Goal: Complete application form: Complete application form

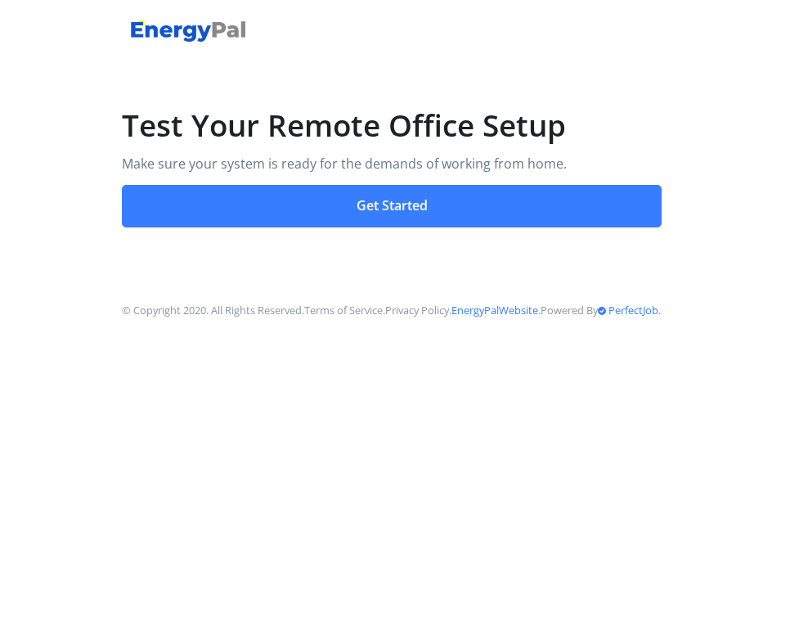
click at [386, 194] on button "Get Started" at bounding box center [392, 206] width 540 height 43
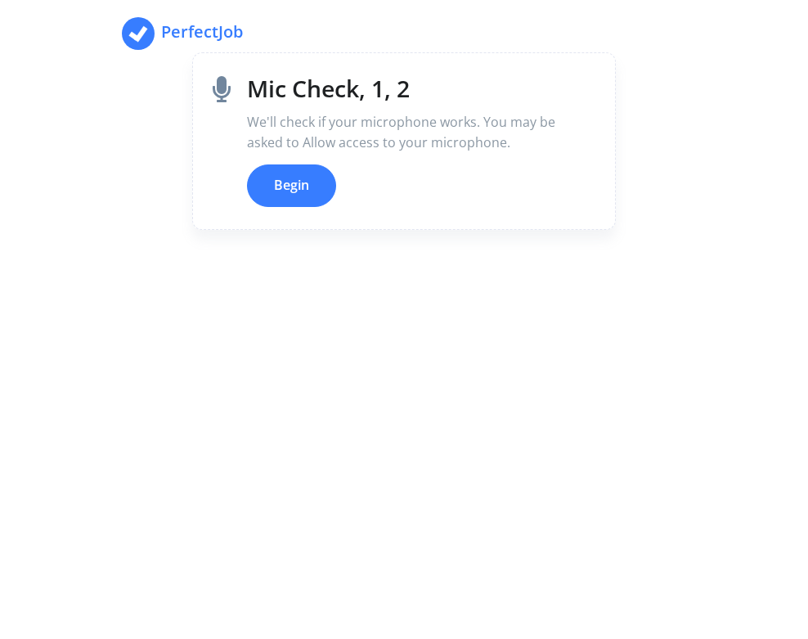
click at [307, 196] on button "Begin" at bounding box center [291, 185] width 89 height 43
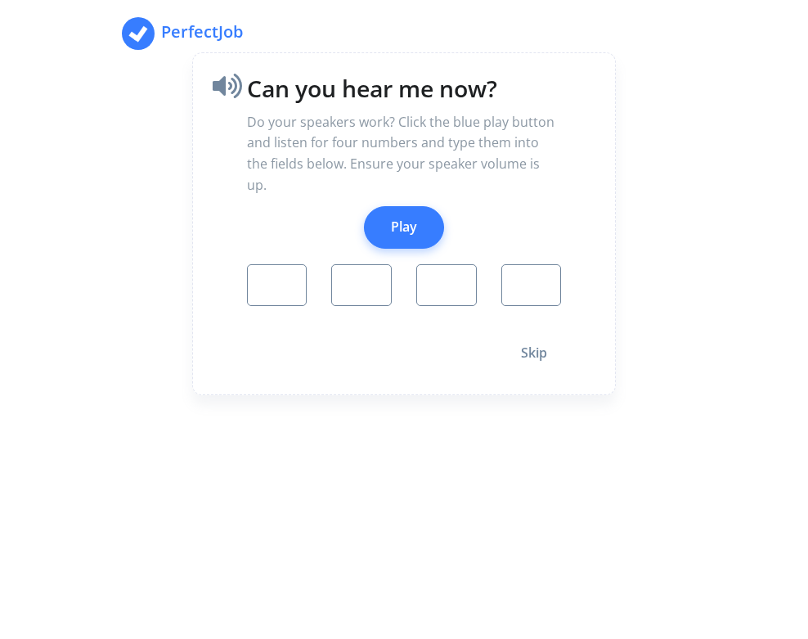
click at [400, 206] on button "Play" at bounding box center [404, 227] width 80 height 43
click at [393, 215] on button "Play" at bounding box center [404, 227] width 80 height 43
click at [396, 206] on button "Play" at bounding box center [404, 227] width 80 height 43
click at [276, 265] on input "number" at bounding box center [277, 285] width 61 height 43
type input "3"
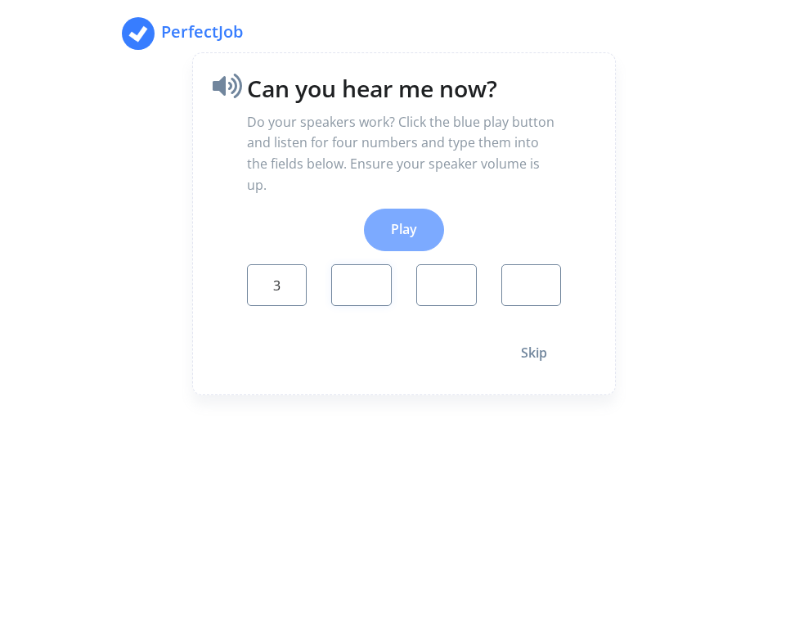
type input "9"
type input "0"
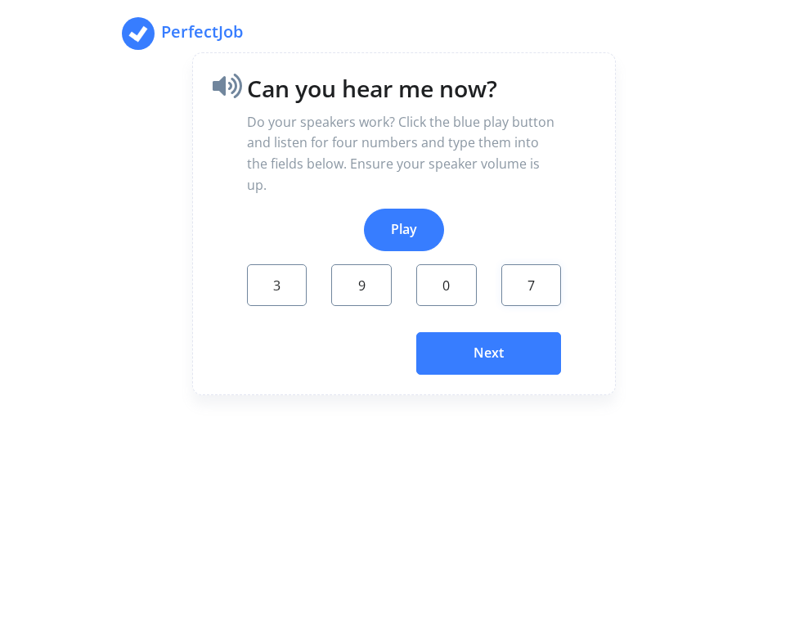
type input "7"
click at [479, 332] on button "Next" at bounding box center [488, 353] width 145 height 43
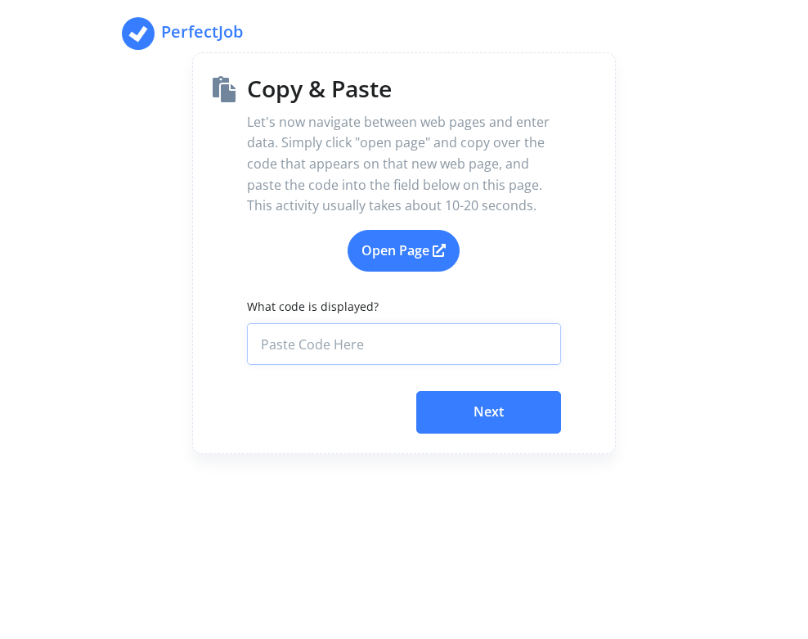
click at [346, 339] on input "What code is displayed?" at bounding box center [404, 344] width 315 height 43
click at [384, 232] on link "Open Page" at bounding box center [404, 251] width 112 height 43
click at [383, 344] on input "What code is displayed?" at bounding box center [404, 344] width 315 height 43
paste input "6e61ad9d-3833-4603-88ab-5752e035cde3"
type input "6e61ad9d-3833-4603-88ab-5752e035cde3"
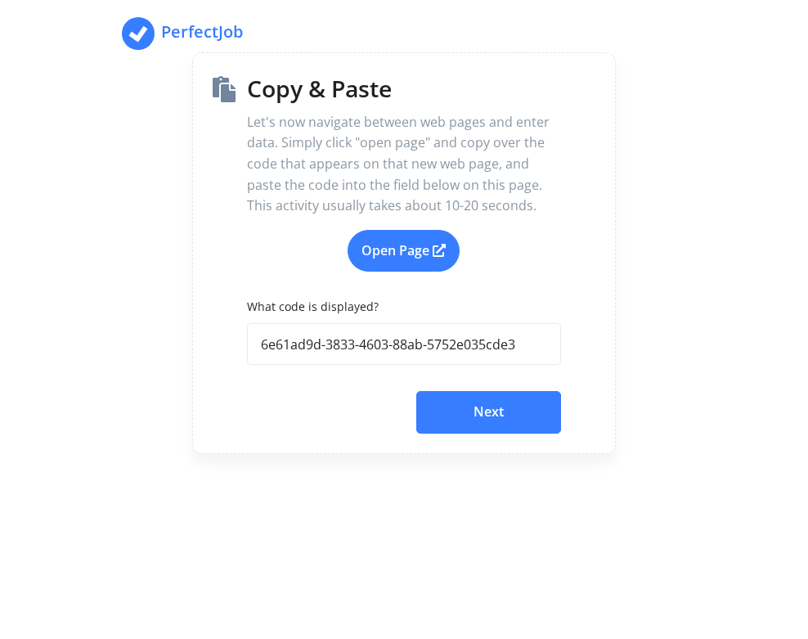
click at [497, 417] on button "Next" at bounding box center [488, 412] width 145 height 43
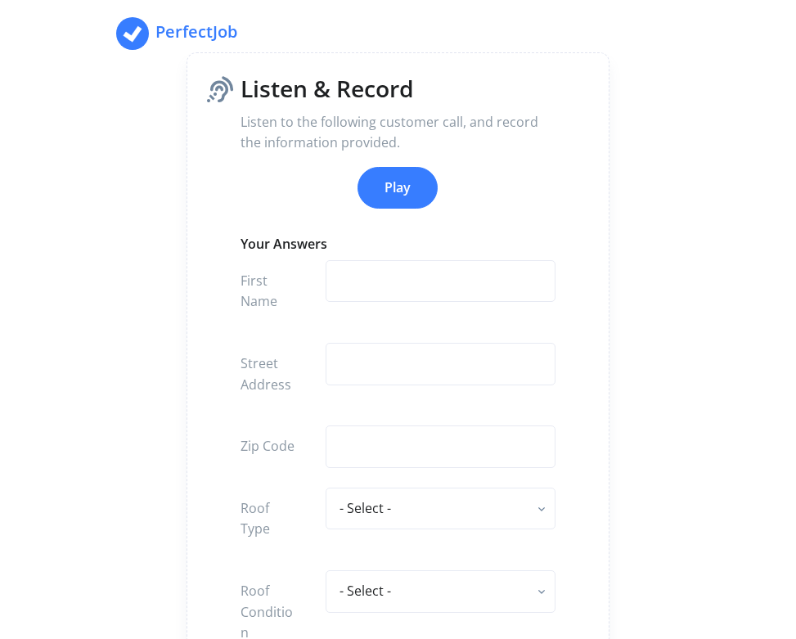
drag, startPoint x: 404, startPoint y: 196, endPoint x: 411, endPoint y: 245, distance: 50.4
click at [404, 192] on button "Play" at bounding box center [397, 188] width 80 height 43
type input "b"
type input "[PERSON_NAME]"
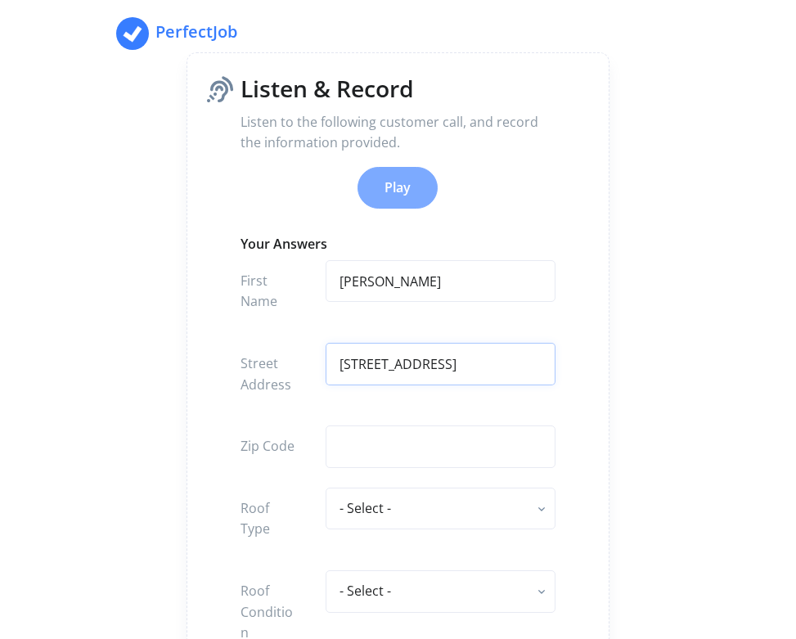
type input "[STREET_ADDRESS]"
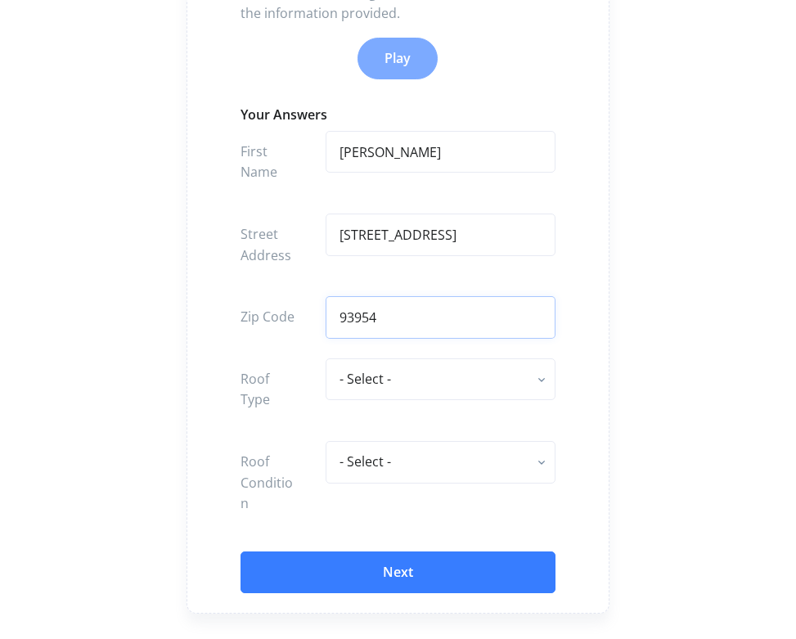
type input "93954"
select select "flat - rolled composition"
select select "poor"
click at [432, 142] on input "[PERSON_NAME]" at bounding box center [441, 152] width 230 height 43
click at [395, 551] on button "Next" at bounding box center [398, 572] width 315 height 43
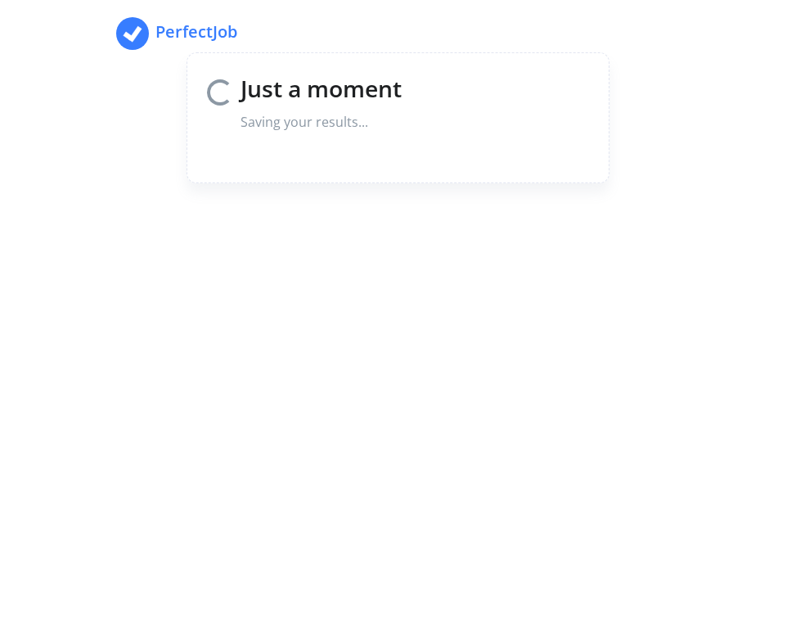
scroll to position [0, 0]
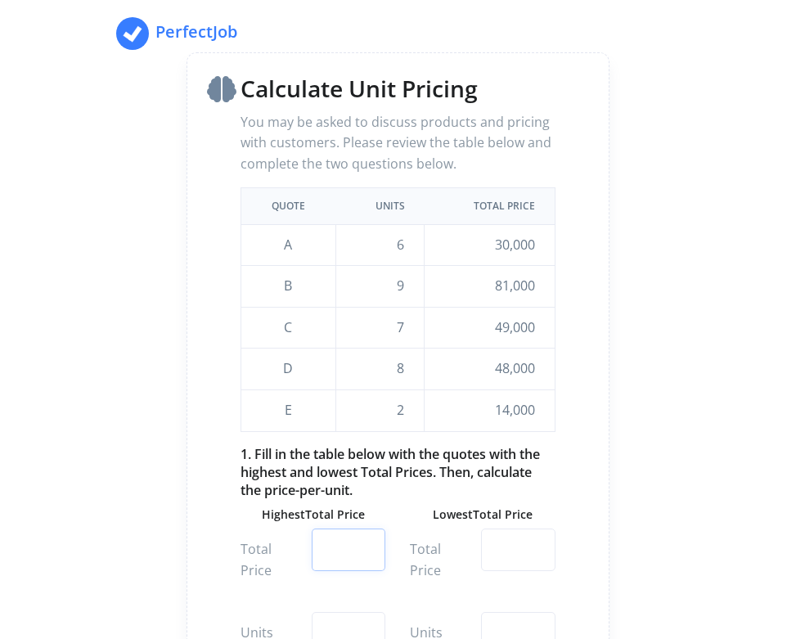
click at [344, 543] on input "number" at bounding box center [349, 549] width 74 height 43
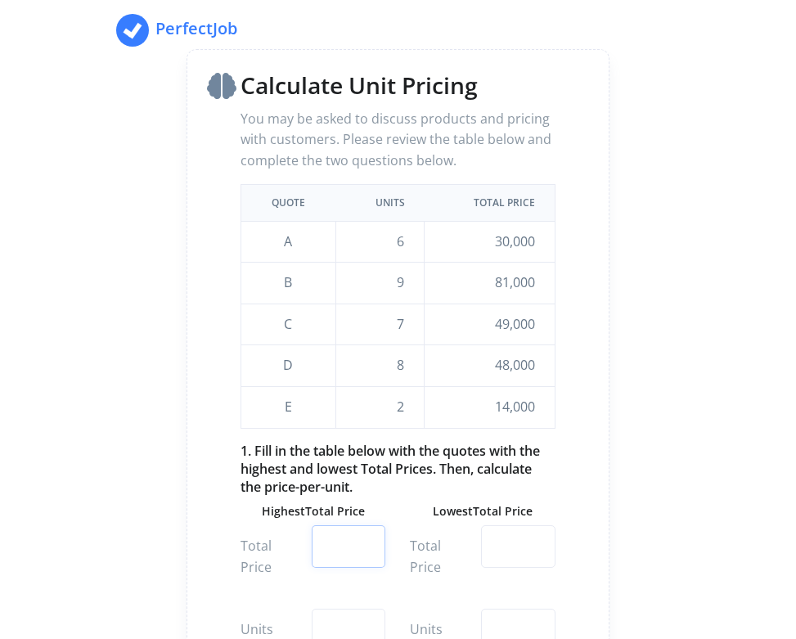
type input "1"
click at [366, 536] on input "1" at bounding box center [349, 546] width 74 height 43
drag, startPoint x: 346, startPoint y: 537, endPoint x: 284, endPoint y: 526, distance: 63.1
click at [284, 526] on div "Total Price 1" at bounding box center [312, 556] width 169 height 63
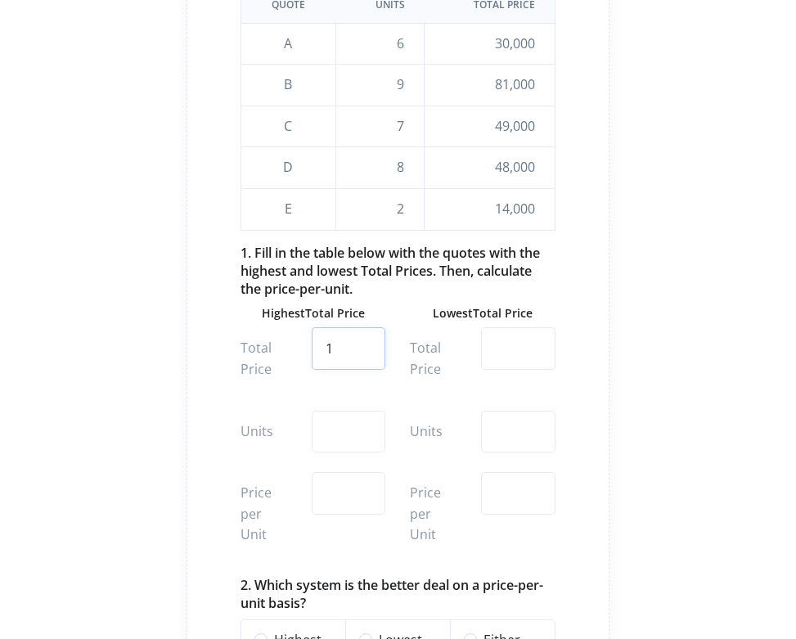
scroll to position [170, 0]
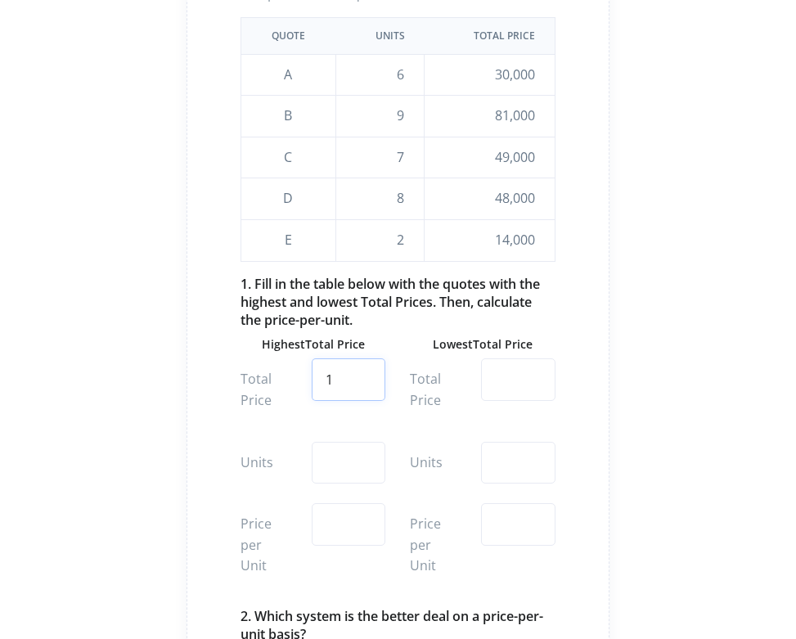
click at [355, 377] on input "1" at bounding box center [349, 379] width 74 height 43
drag, startPoint x: 345, startPoint y: 375, endPoint x: 298, endPoint y: 364, distance: 48.8
click at [298, 364] on div "Total Price 1" at bounding box center [312, 389] width 169 height 63
click at [538, 384] on input "number" at bounding box center [518, 379] width 74 height 43
click at [499, 369] on input "6000" at bounding box center [518, 379] width 74 height 43
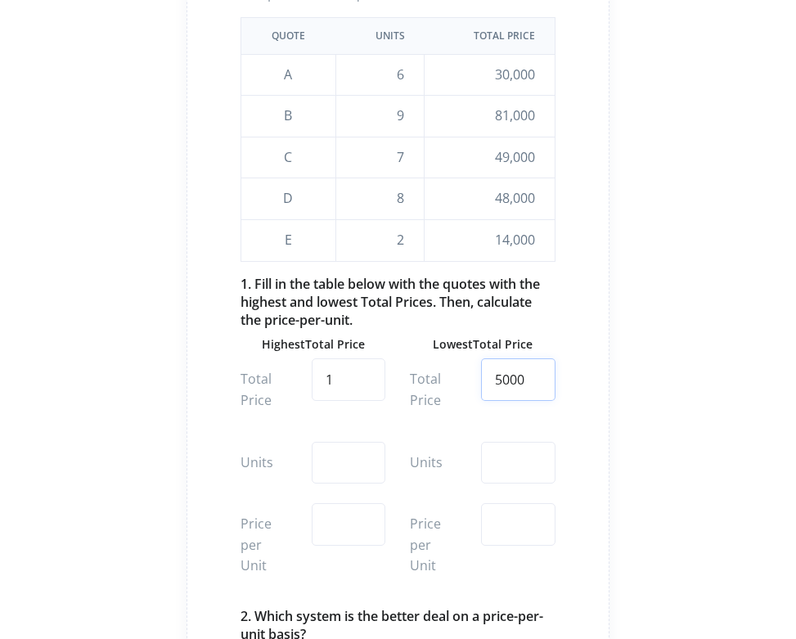
type input "5000"
drag, startPoint x: 348, startPoint y: 382, endPoint x: 272, endPoint y: 361, distance: 78.2
click at [272, 361] on div "Total Price 1" at bounding box center [312, 389] width 169 height 63
click at [509, 518] on input "number" at bounding box center [518, 524] width 74 height 43
type input "5000"
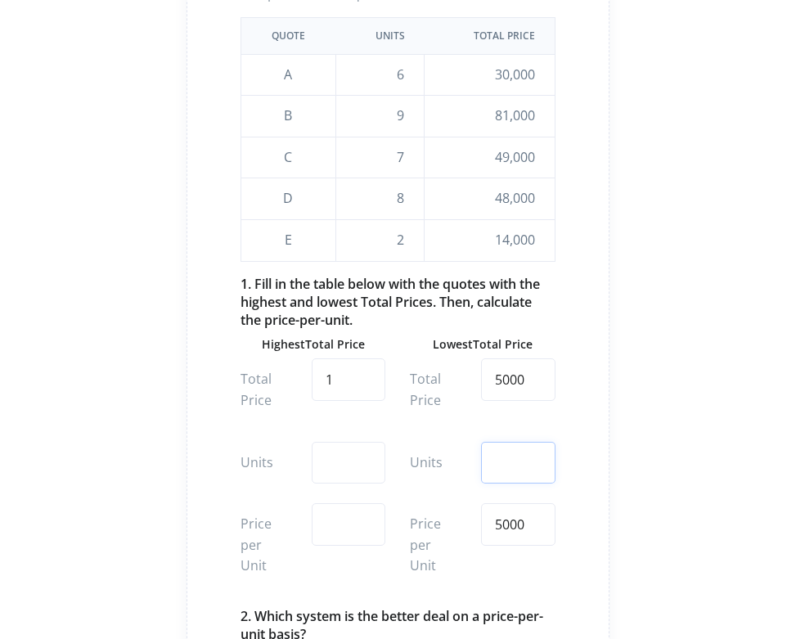
click at [521, 465] on input "number" at bounding box center [518, 463] width 74 height 43
type input "6"
click at [511, 382] on input "5000" at bounding box center [518, 379] width 74 height 43
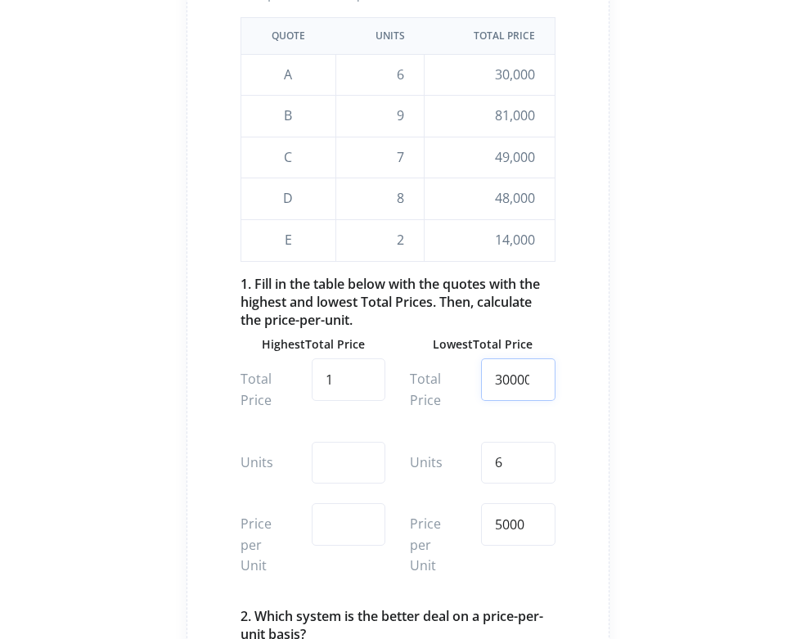
type input "30000"
click at [337, 378] on input "1" at bounding box center [349, 379] width 74 height 43
click at [335, 381] on input "1" at bounding box center [349, 379] width 74 height 43
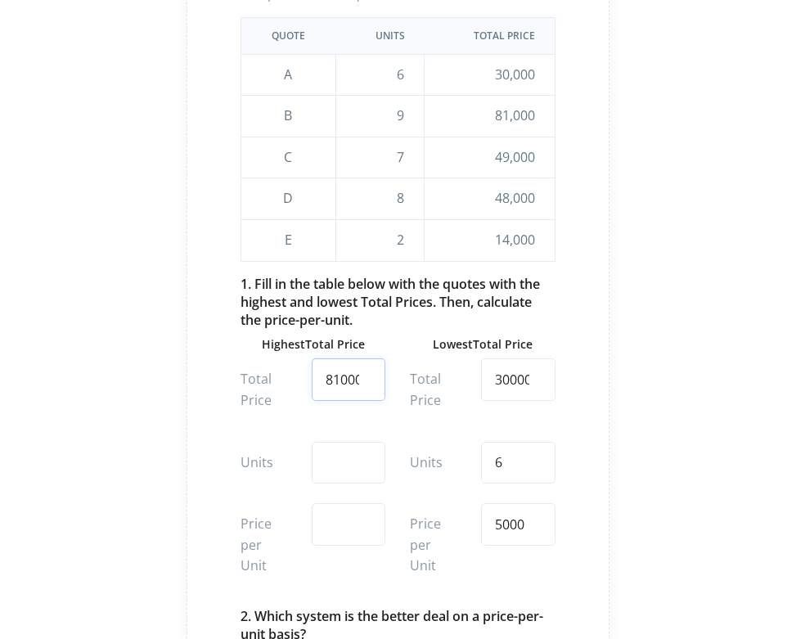
type input "81000"
type input "0"
click at [366, 459] on input "0" at bounding box center [349, 463] width 74 height 43
click at [339, 456] on input "0" at bounding box center [349, 463] width 74 height 43
type input "9"
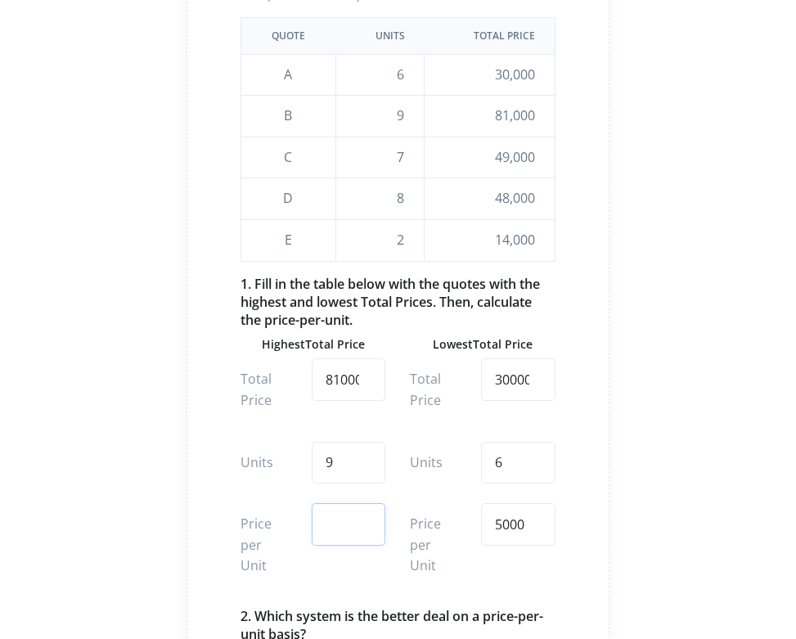
click at [339, 524] on input "number" at bounding box center [349, 524] width 74 height 43
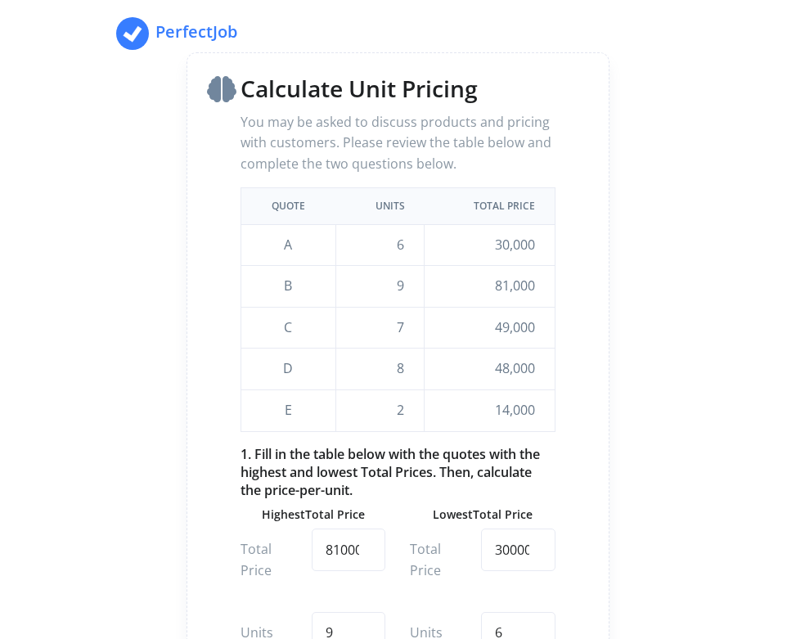
scroll to position [355, 0]
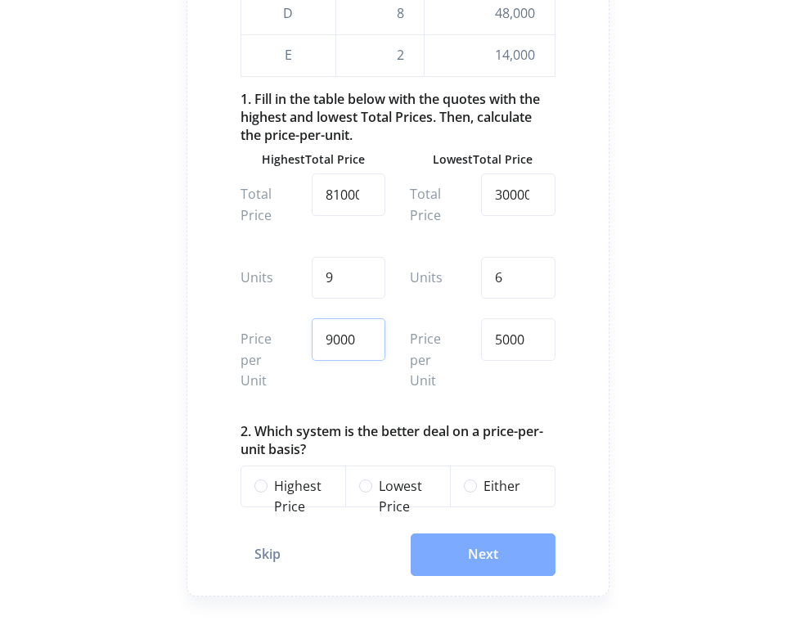
type input "9000"
click at [379, 476] on label "Lowest Price" at bounding box center [408, 497] width 58 height 42
click at [366, 476] on input "Lowest Price" at bounding box center [365, 484] width 13 height 17
radio input "true"
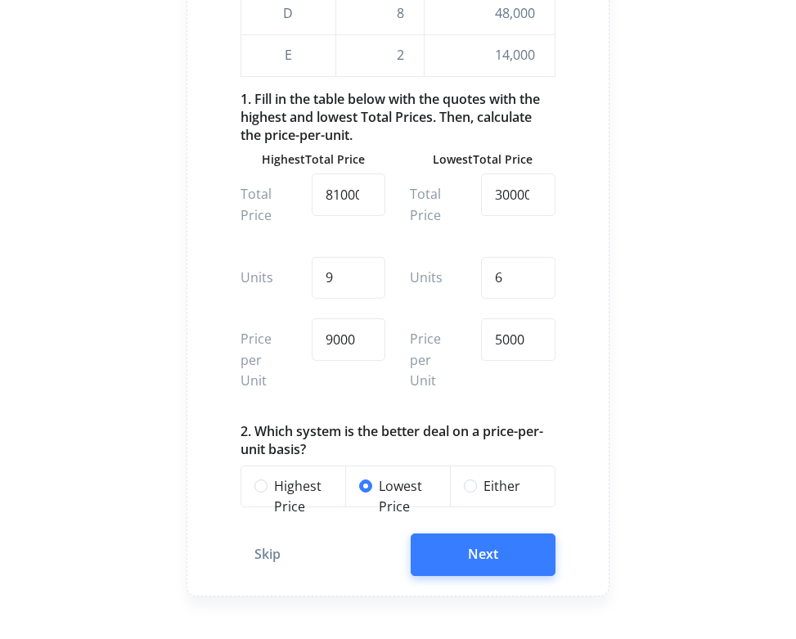
click at [487, 546] on button "Next" at bounding box center [483, 554] width 145 height 43
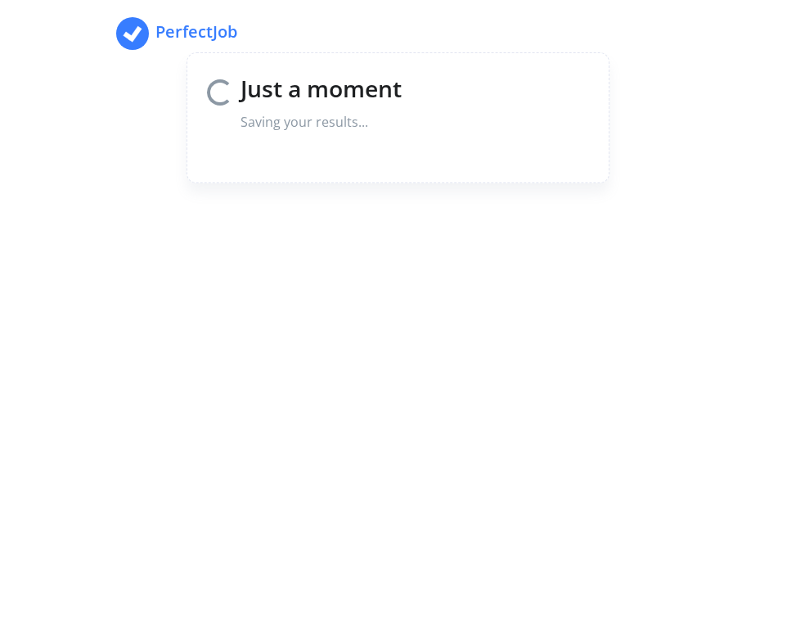
scroll to position [0, 0]
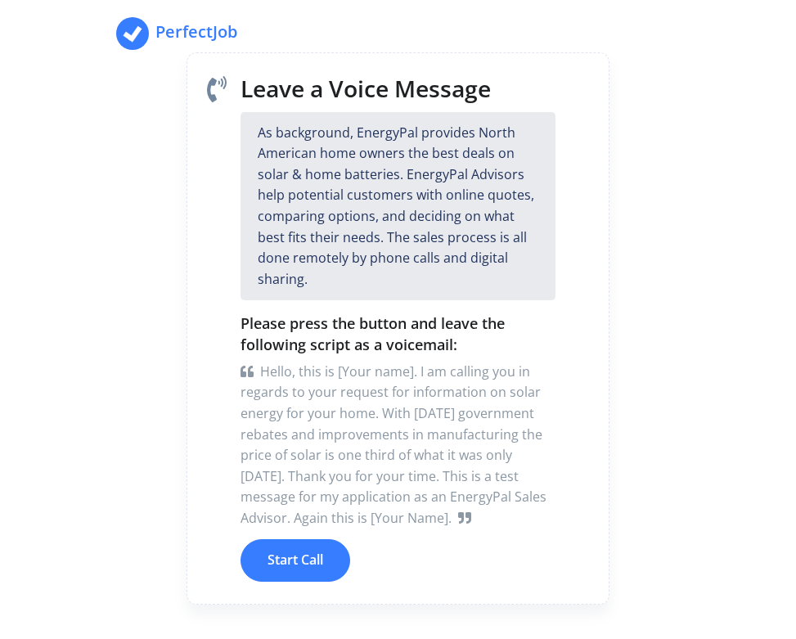
click at [277, 551] on button "Start Call" at bounding box center [296, 560] width 110 height 43
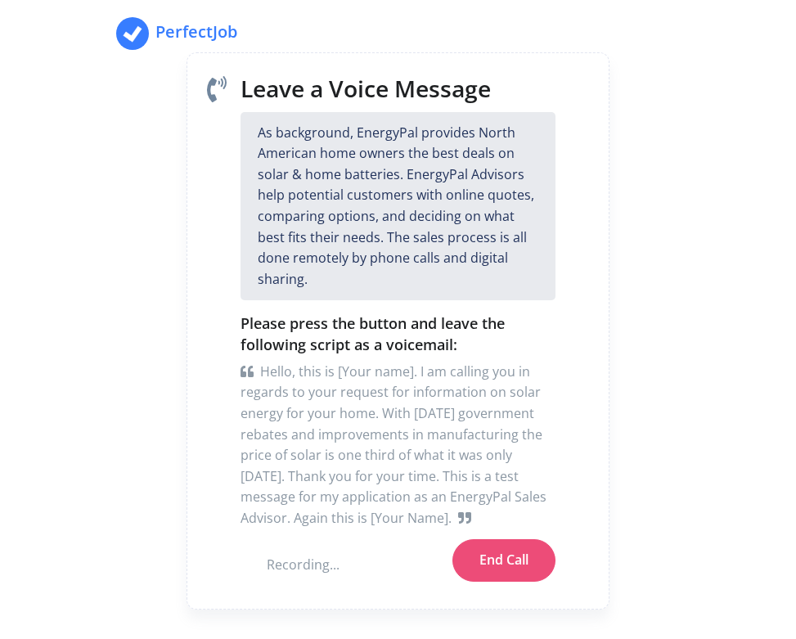
click at [504, 547] on button "End Call" at bounding box center [503, 560] width 103 height 43
click at [519, 560] on button "Next" at bounding box center [513, 560] width 84 height 43
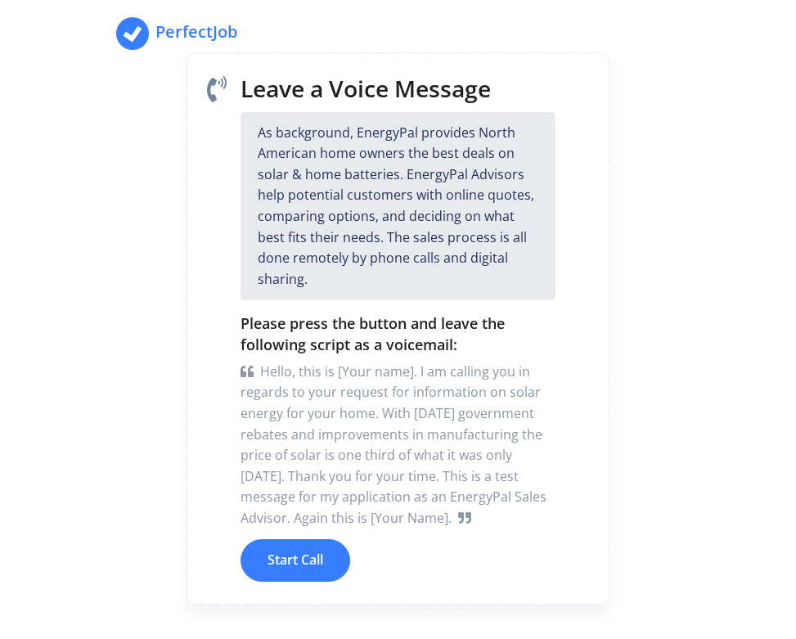
click at [276, 546] on button "Start Call" at bounding box center [296, 560] width 110 height 43
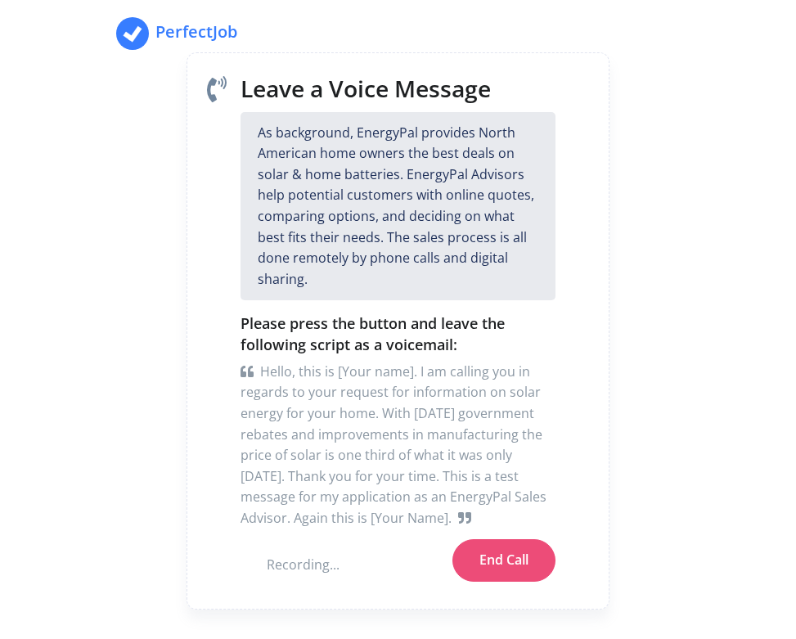
click at [502, 556] on button "End Call" at bounding box center [503, 560] width 103 height 43
click at [527, 557] on button "Next" at bounding box center [513, 560] width 84 height 43
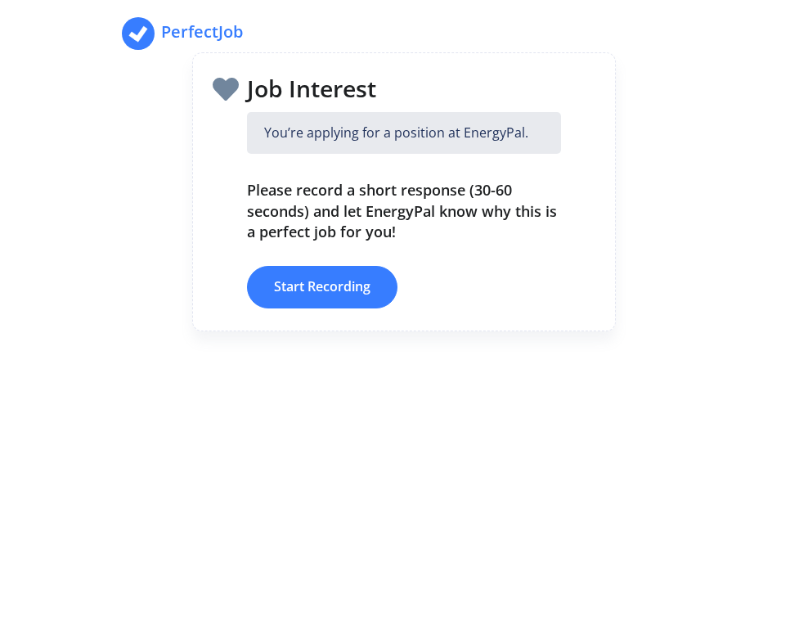
click at [308, 285] on button "Start Recording" at bounding box center [322, 287] width 151 height 43
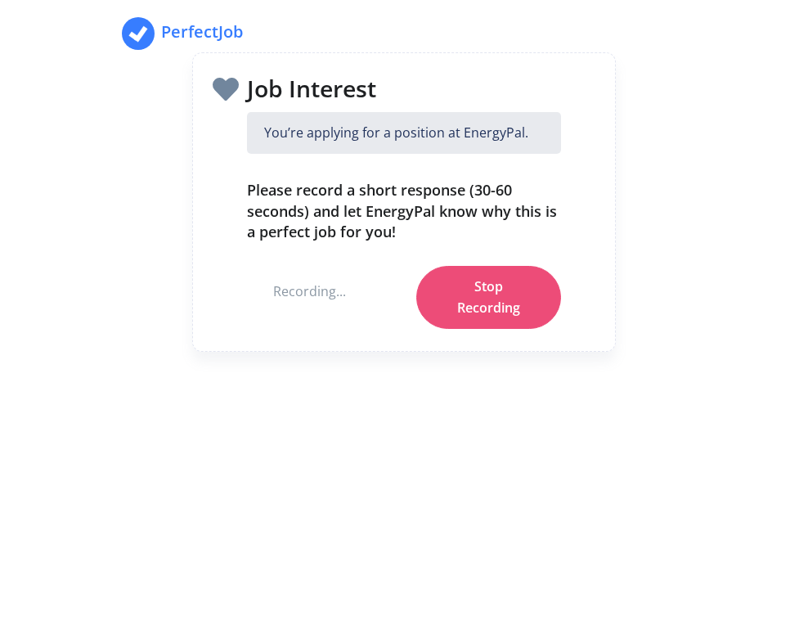
click at [489, 295] on button "Stop Recording" at bounding box center [488, 297] width 145 height 63
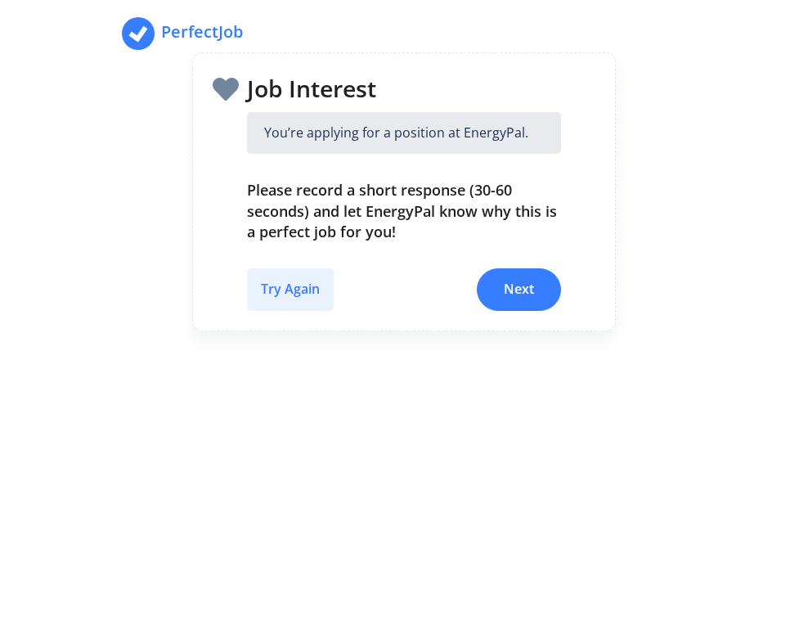
click at [281, 288] on button "Try Again" at bounding box center [290, 289] width 87 height 43
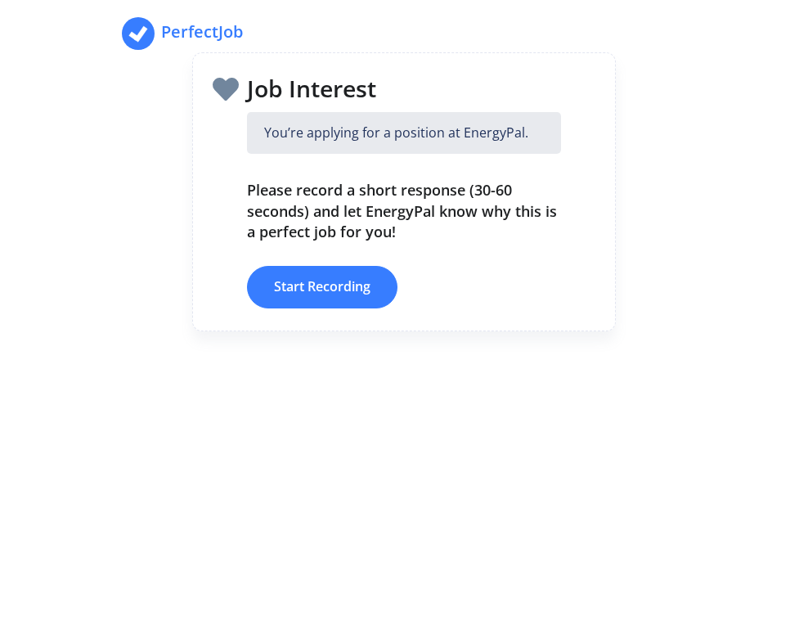
click at [332, 285] on button "Start Recording" at bounding box center [322, 287] width 151 height 43
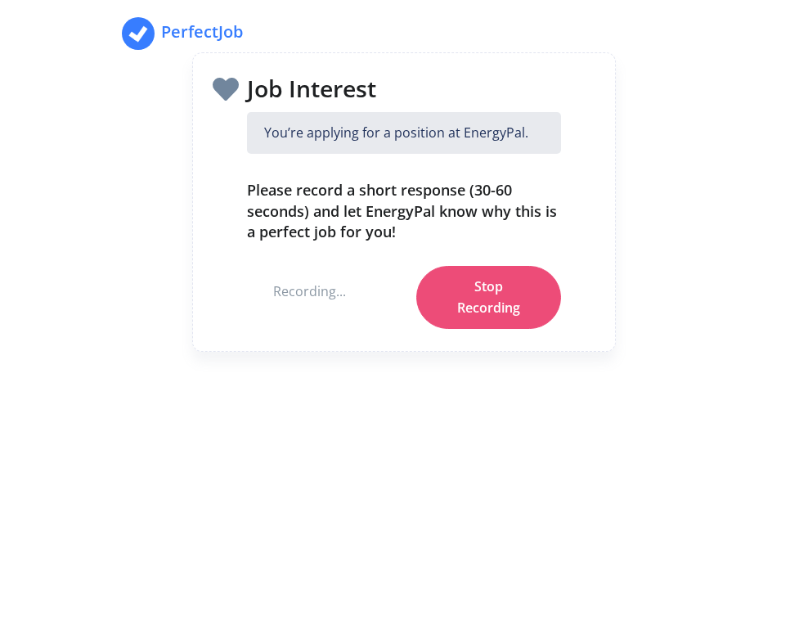
click at [470, 297] on button "Stop Recording" at bounding box center [488, 297] width 145 height 63
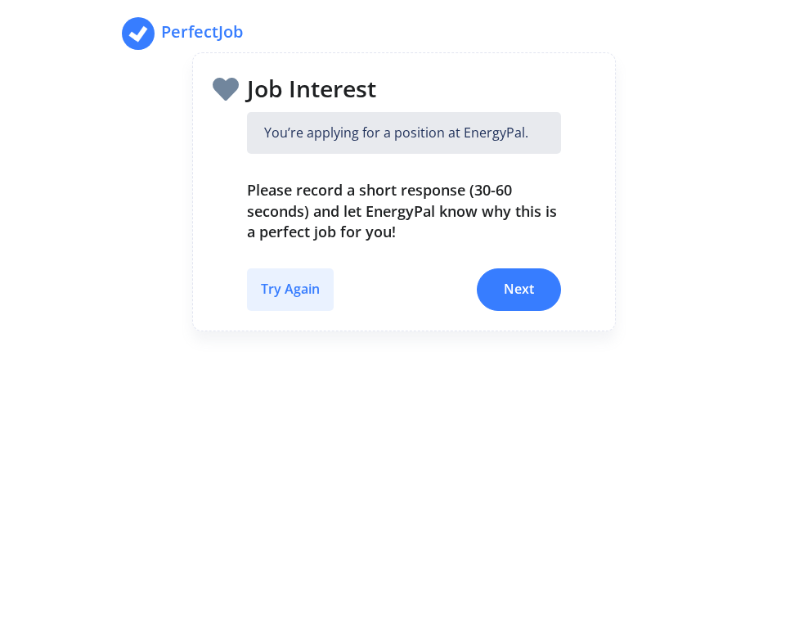
click at [276, 278] on button "Try Again" at bounding box center [290, 289] width 87 height 43
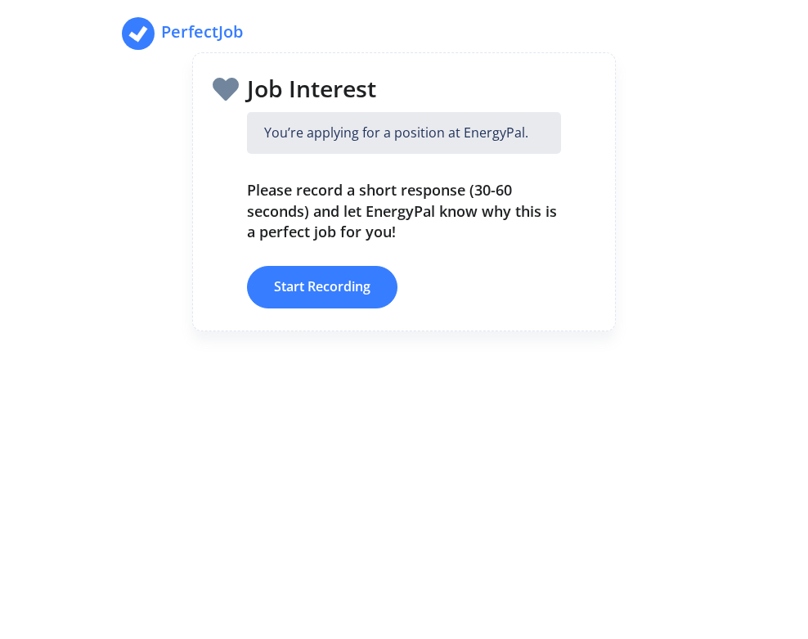
click at [342, 285] on button "Start Recording" at bounding box center [322, 287] width 151 height 43
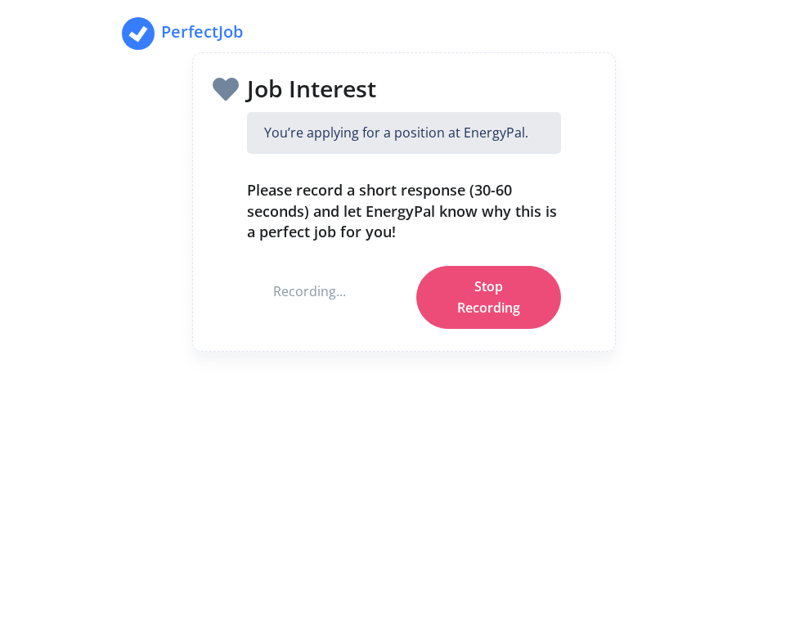
click at [495, 295] on button "Stop Recording" at bounding box center [488, 297] width 145 height 63
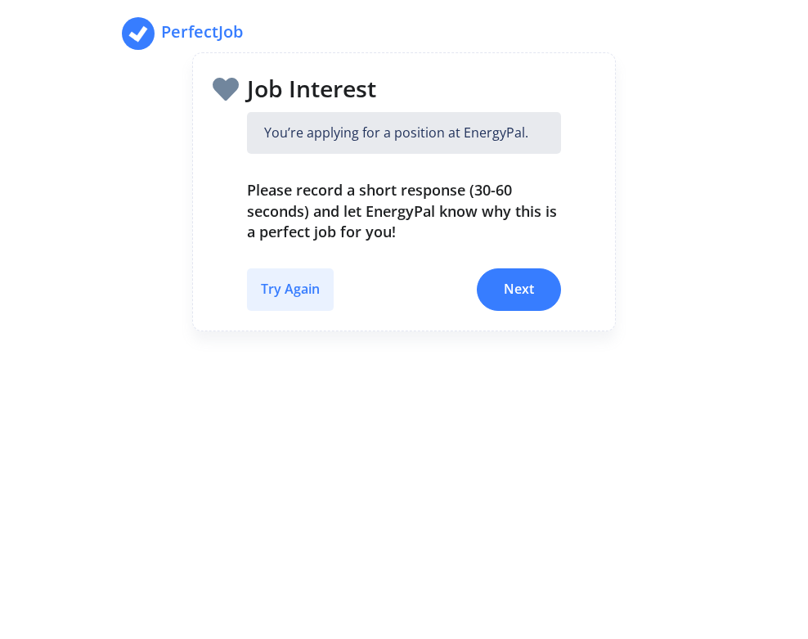
click at [281, 277] on button "Try Again" at bounding box center [290, 289] width 87 height 43
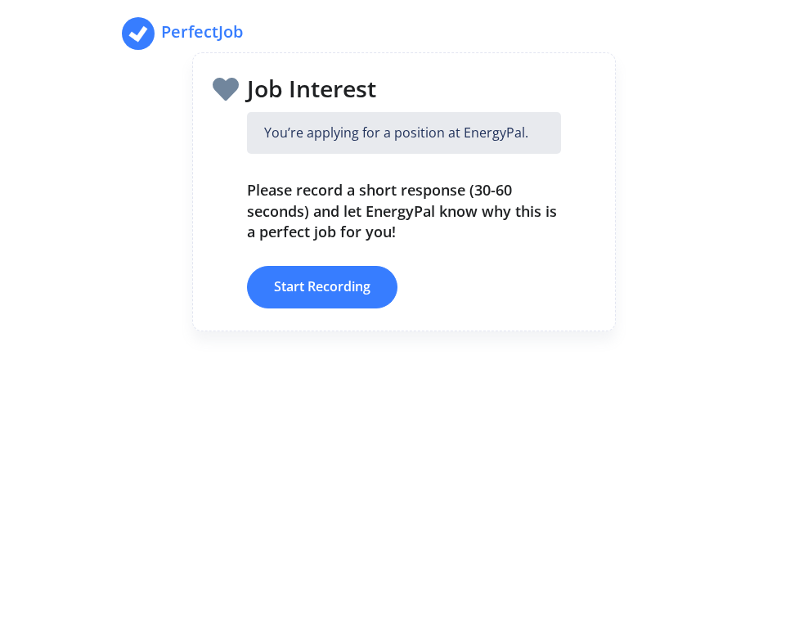
click at [306, 291] on button "Start Recording" at bounding box center [322, 287] width 151 height 43
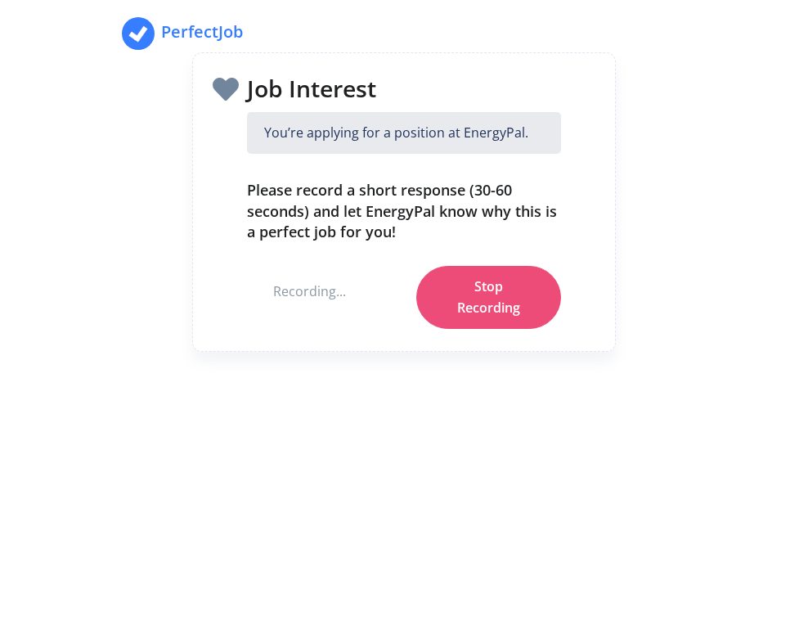
click at [482, 284] on button "Stop Recording" at bounding box center [488, 297] width 145 height 63
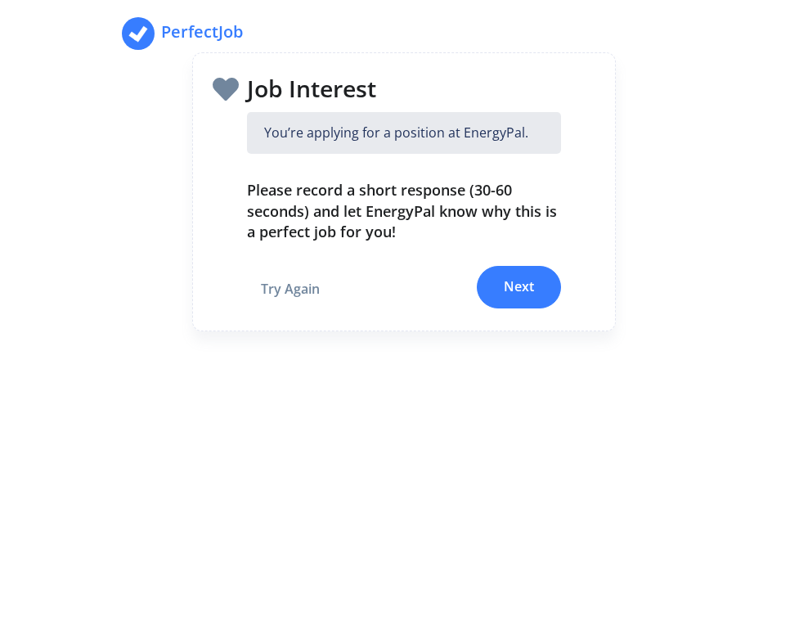
click at [513, 282] on button "Next" at bounding box center [519, 287] width 84 height 43
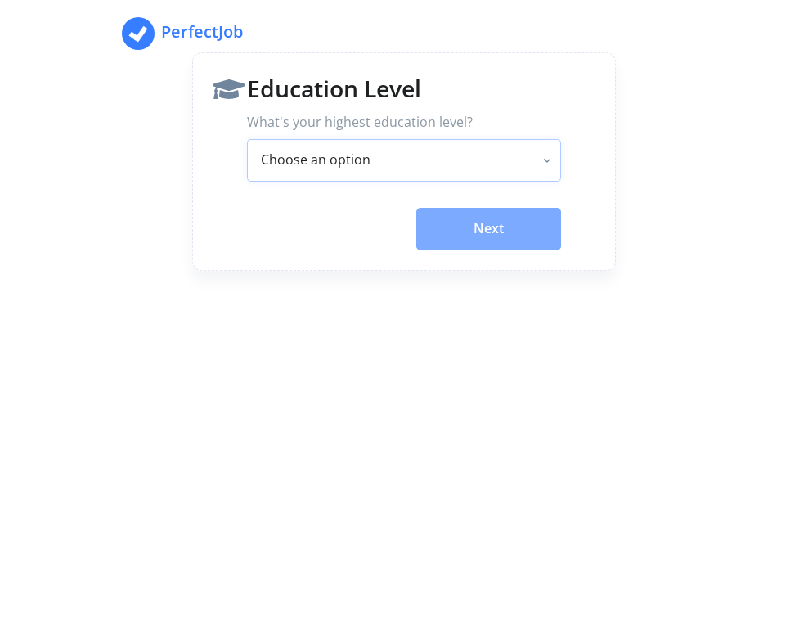
select select "Bachelor's Degree"
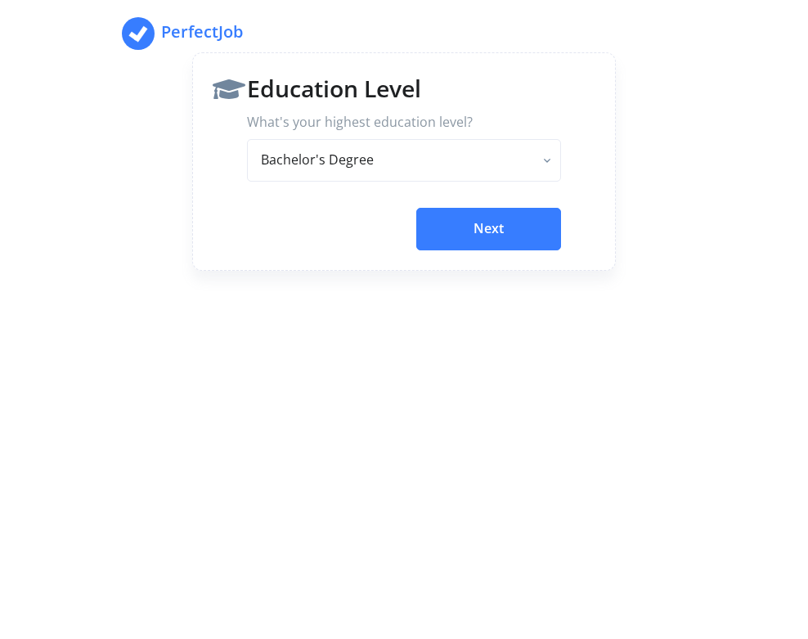
click at [494, 227] on button "Next" at bounding box center [488, 229] width 145 height 43
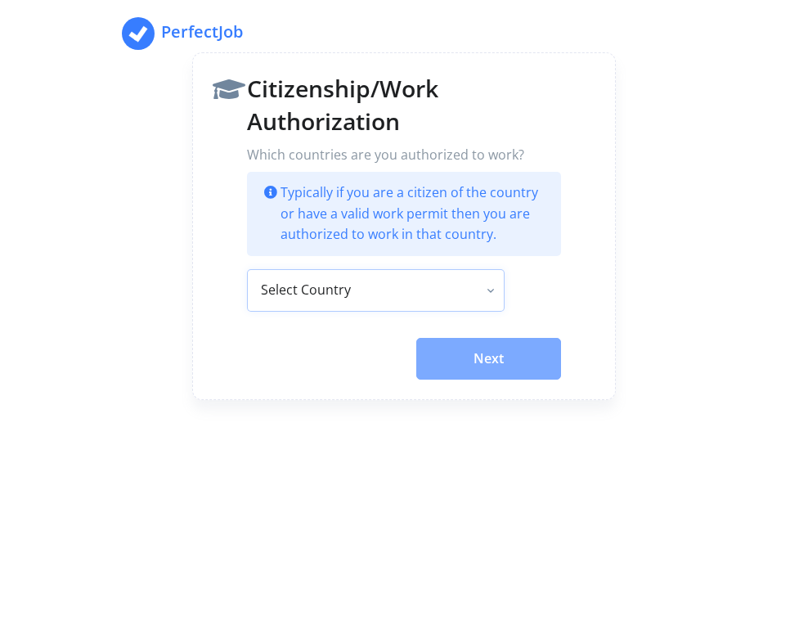
select select "US"
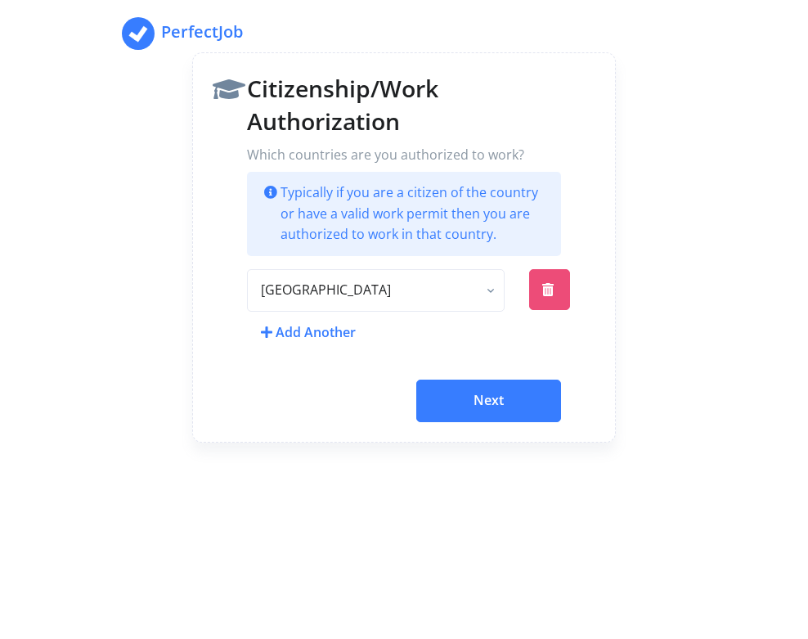
click at [498, 407] on button "Next" at bounding box center [488, 401] width 145 height 43
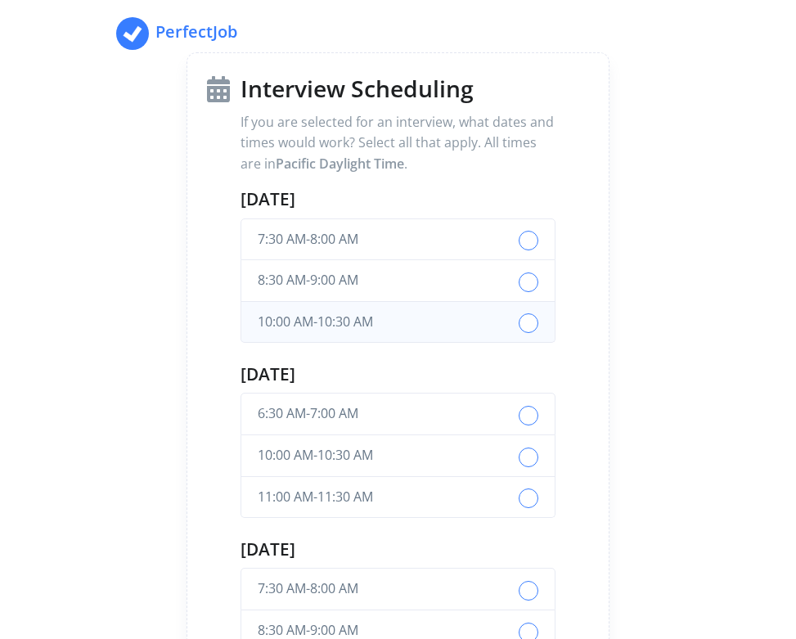
click at [530, 321] on label "button" at bounding box center [529, 323] width 20 height 20
click at [533, 488] on label "button" at bounding box center [529, 498] width 20 height 20
click at [525, 456] on label "button" at bounding box center [529, 457] width 20 height 20
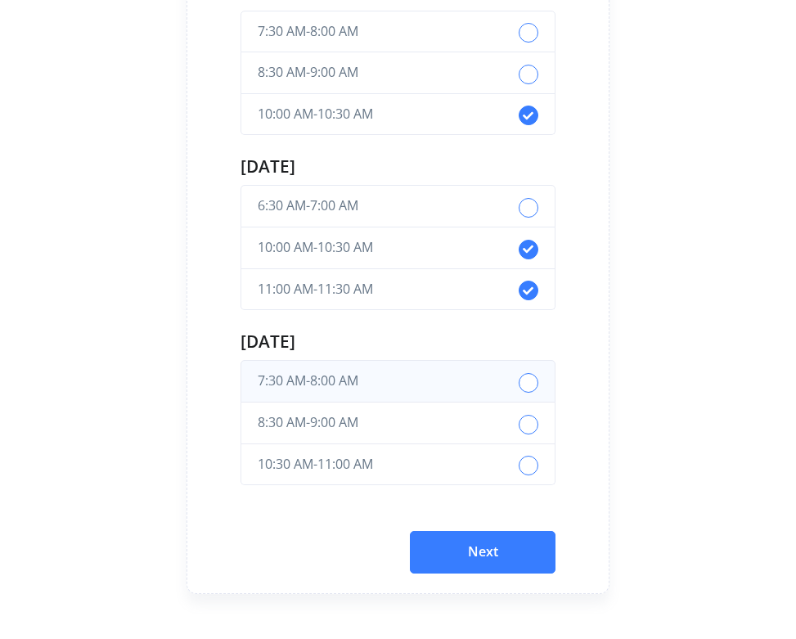
click at [525, 376] on label "button" at bounding box center [529, 383] width 20 height 20
drag, startPoint x: 530, startPoint y: 407, endPoint x: 529, endPoint y: 426, distance: 18.8
click at [529, 412] on div "button" at bounding box center [529, 422] width 20 height 20
click at [533, 456] on label "button" at bounding box center [529, 466] width 20 height 20
click at [524, 248] on icon "button" at bounding box center [528, 249] width 11 height 11
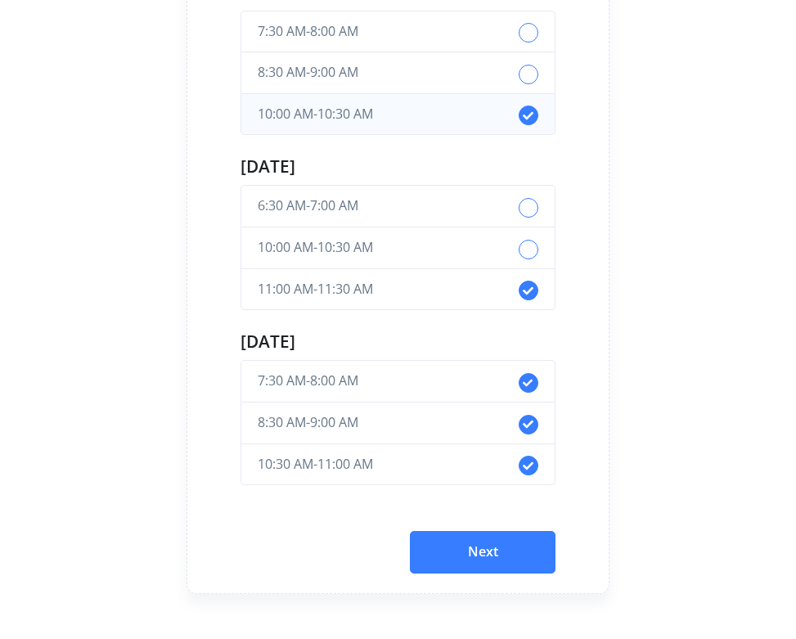
click at [527, 104] on span "button" at bounding box center [528, 114] width 11 height 21
click at [533, 385] on span "button" at bounding box center [528, 381] width 11 height 21
click at [533, 419] on icon "button" at bounding box center [528, 424] width 11 height 11
click at [482, 547] on button "Next" at bounding box center [482, 552] width 145 height 43
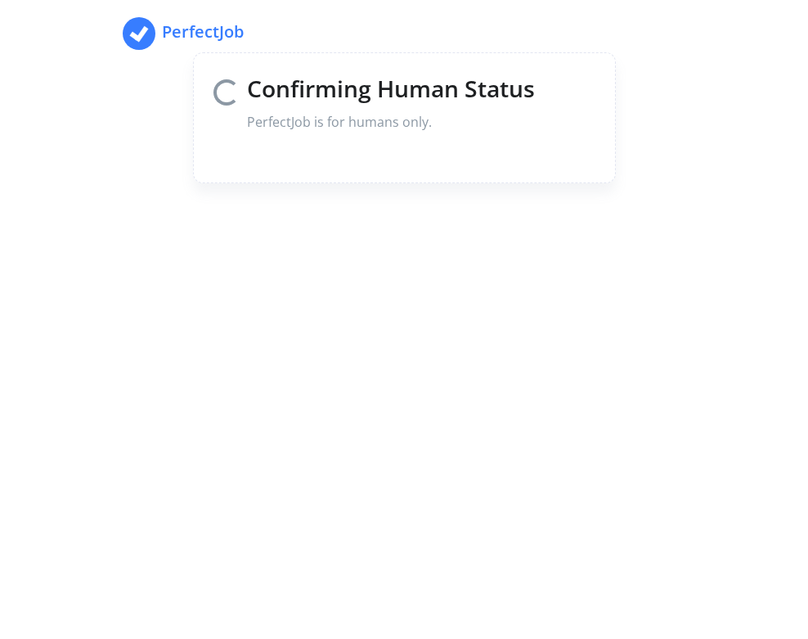
scroll to position [0, 0]
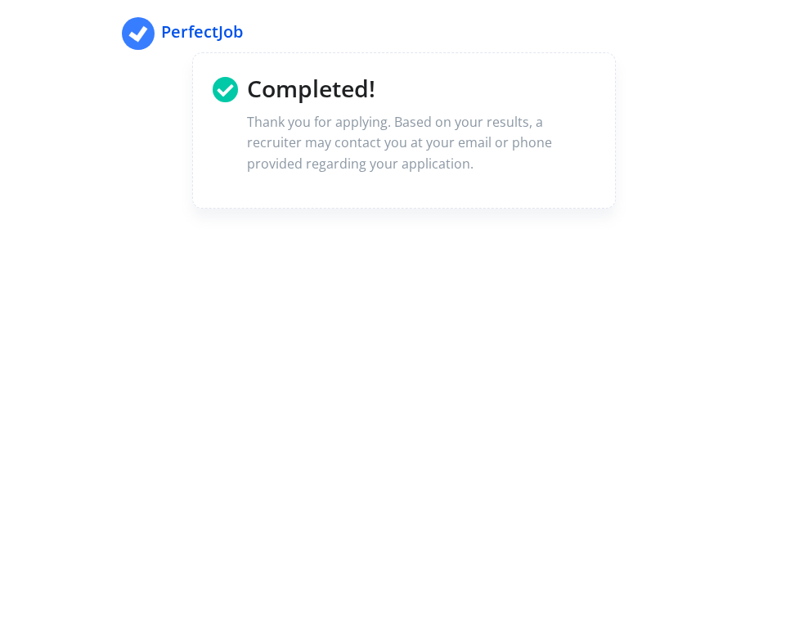
click at [187, 27] on strong "PerfectJob" at bounding box center [202, 31] width 82 height 22
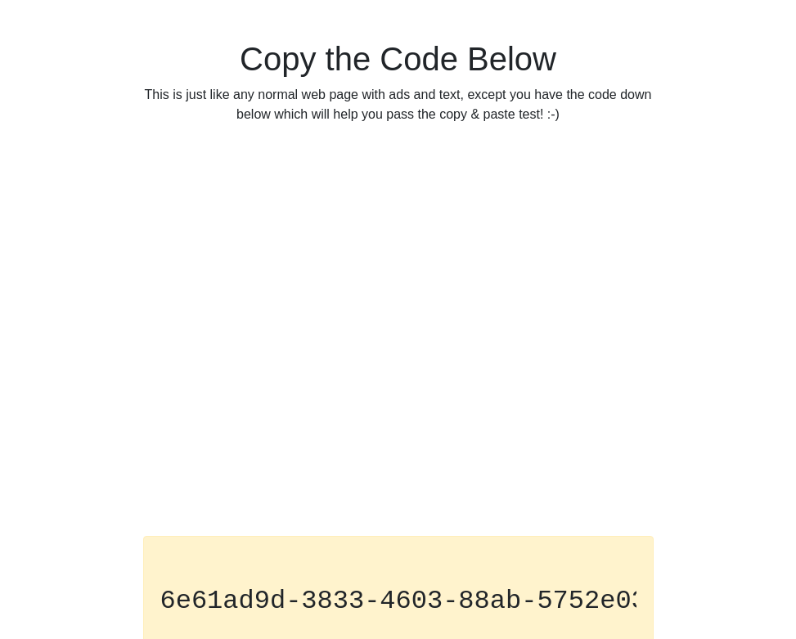
click at [405, 604] on code "6e61ad9d-3833-4603-88ab-5752e035cde3" at bounding box center [442, 601] width 565 height 30
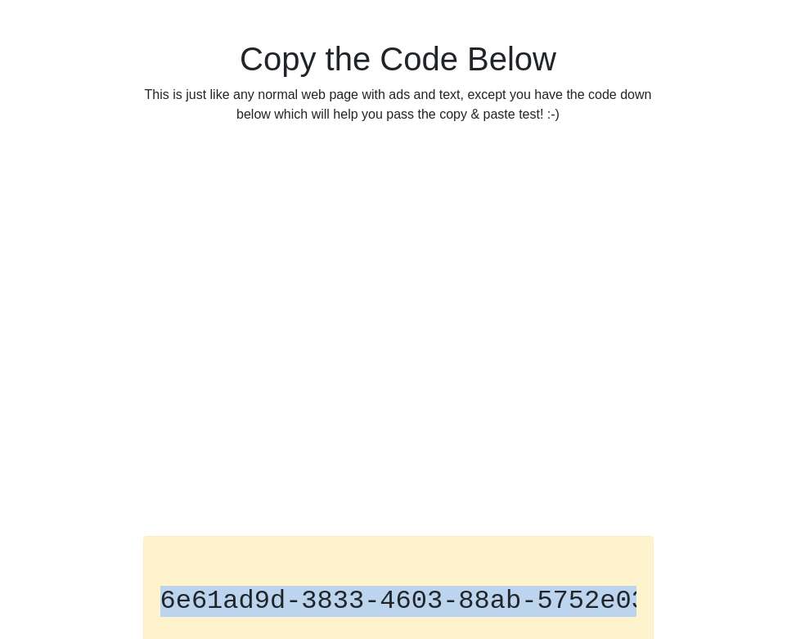
click at [405, 604] on code "6e61ad9d-3833-4603-88ab-5752e035cde3" at bounding box center [442, 601] width 565 height 30
copy div "6e61ad9d-3833-4603-88ab-5752e035cde3"
